Goal: Understand process/instructions: Learn how to perform a task or action

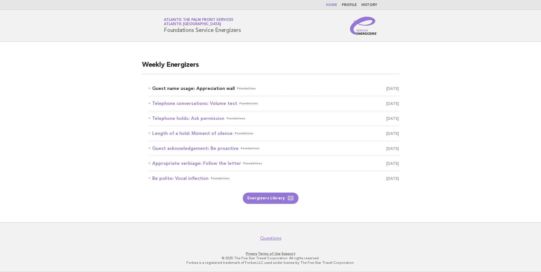
click at [209, 86] on link "Guest name usage: Appreciation wall Foundations August 18" at bounding box center [274, 89] width 250 height 8
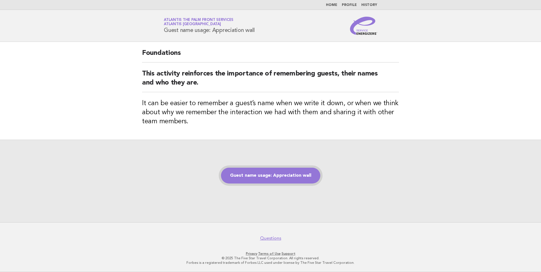
click at [264, 173] on link "Guest name usage: Appreciation wall" at bounding box center [270, 176] width 99 height 16
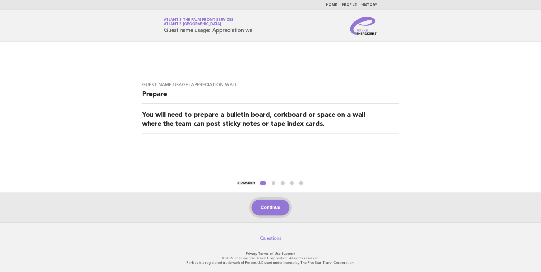
click at [277, 204] on button "Continue" at bounding box center [271, 208] width 38 height 16
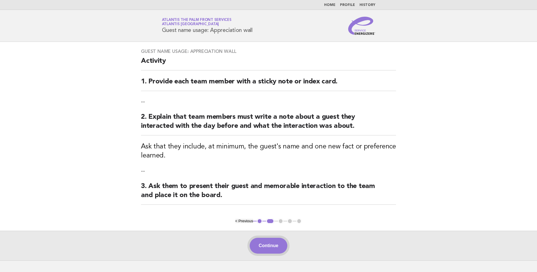
click at [271, 247] on button "Continue" at bounding box center [269, 246] width 38 height 16
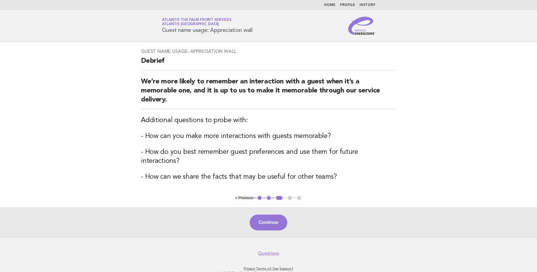
drag, startPoint x: 287, startPoint y: 214, endPoint x: 283, endPoint y: 218, distance: 4.8
click at [287, 215] on button "Continue" at bounding box center [269, 223] width 38 height 16
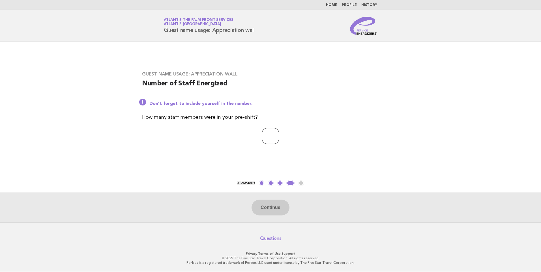
click at [273, 141] on input "number" at bounding box center [270, 136] width 17 height 16
type input "*"
click at [273, 208] on button "Continue" at bounding box center [271, 208] width 38 height 16
